Goal: Navigation & Orientation: Find specific page/section

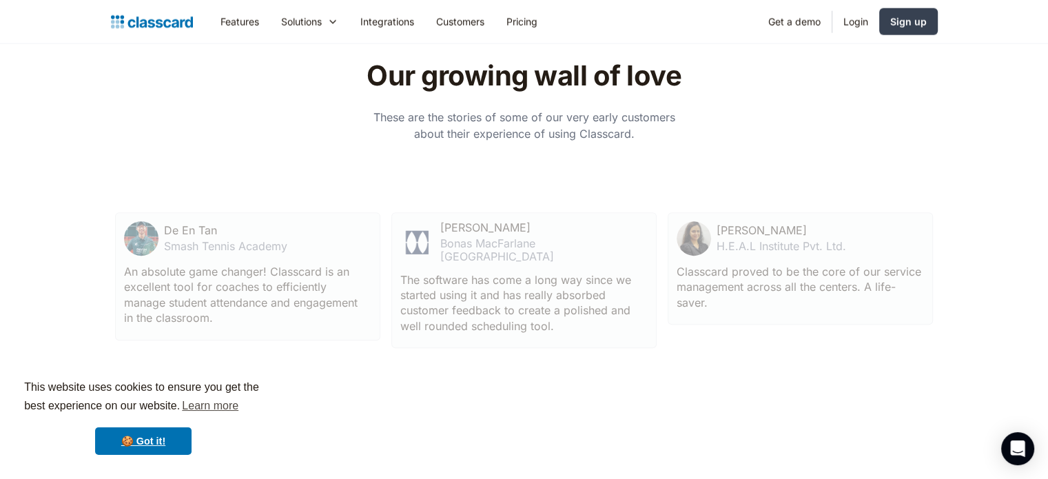
scroll to position [3515, 0]
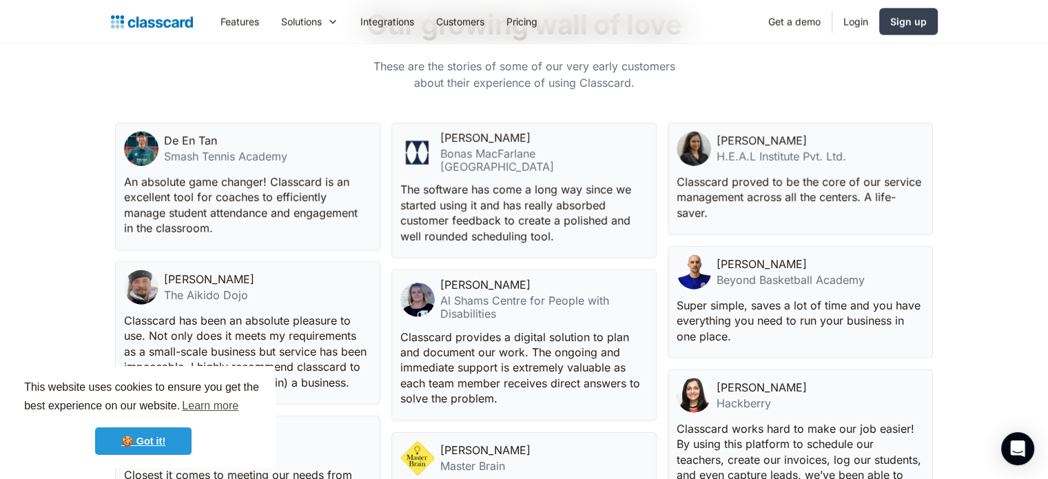
click at [165, 445] on link "🍪 Got it!" at bounding box center [143, 441] width 96 height 28
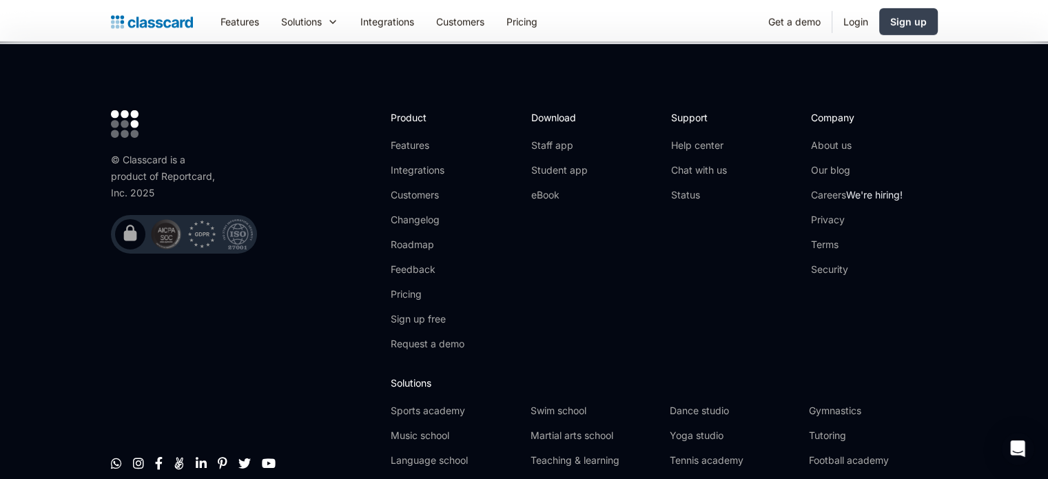
scroll to position [4585, 0]
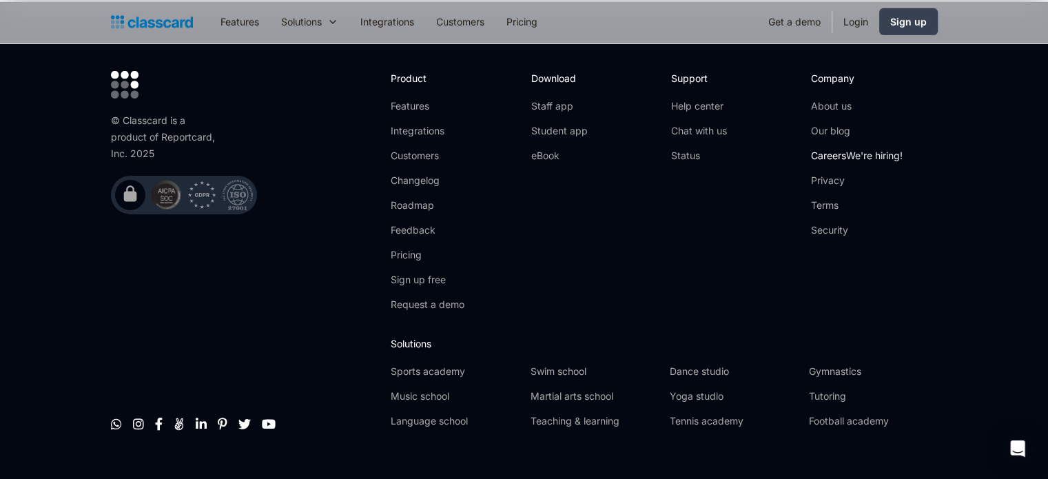
click at [820, 149] on link "Careers We're hiring!" at bounding box center [857, 156] width 92 height 14
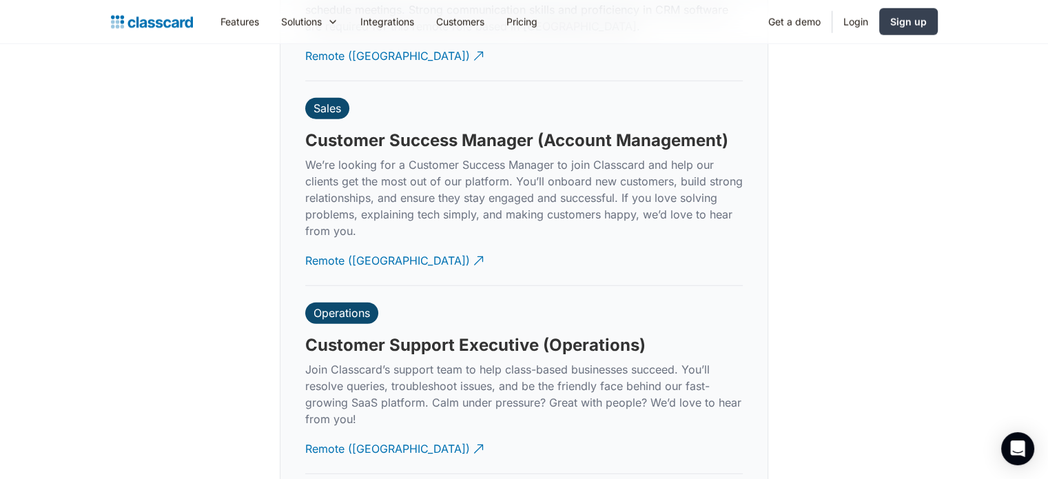
scroll to position [3939, 0]
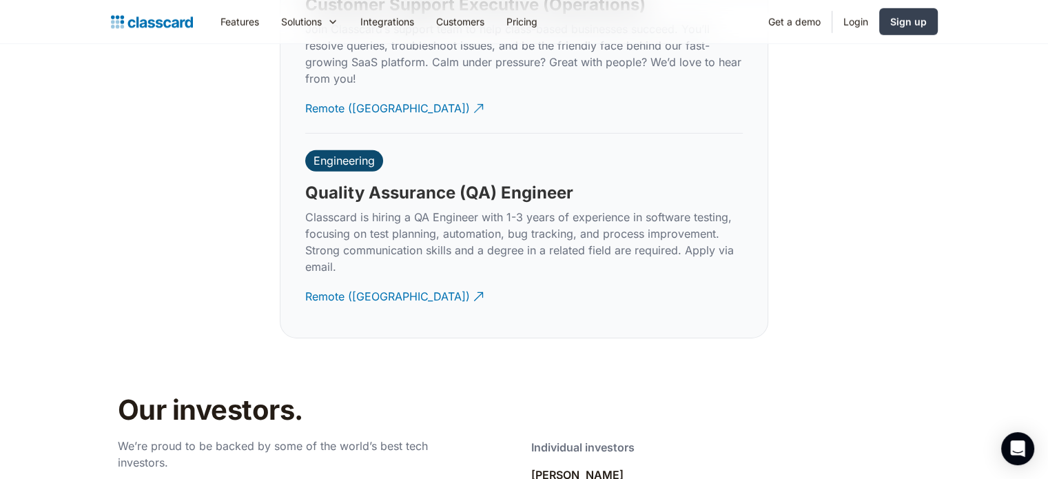
scroll to position [4283, 0]
